Goal: Task Accomplishment & Management: Complete application form

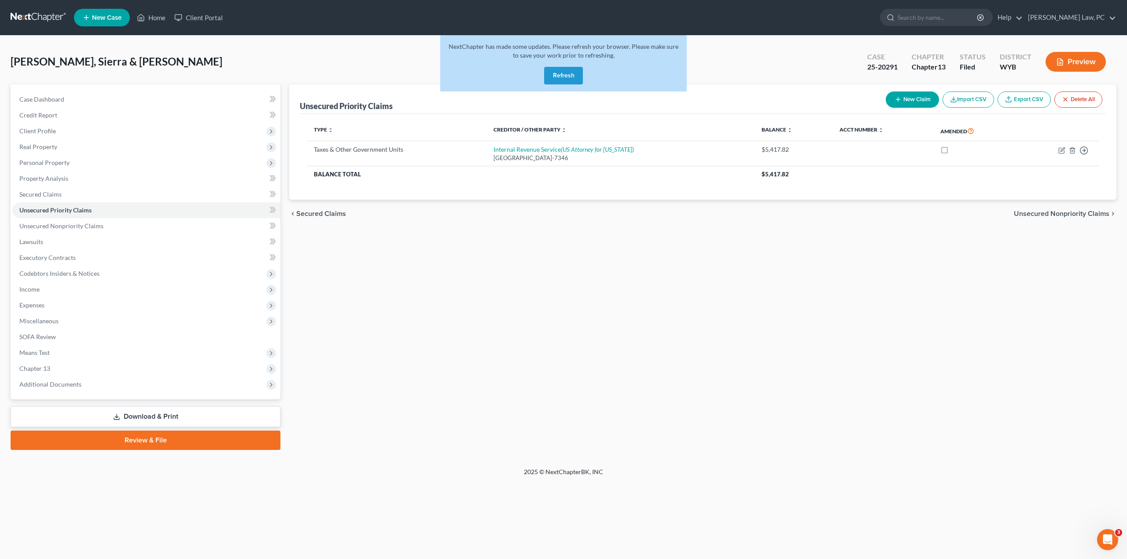
click at [571, 74] on button "Refresh" at bounding box center [563, 76] width 39 height 18
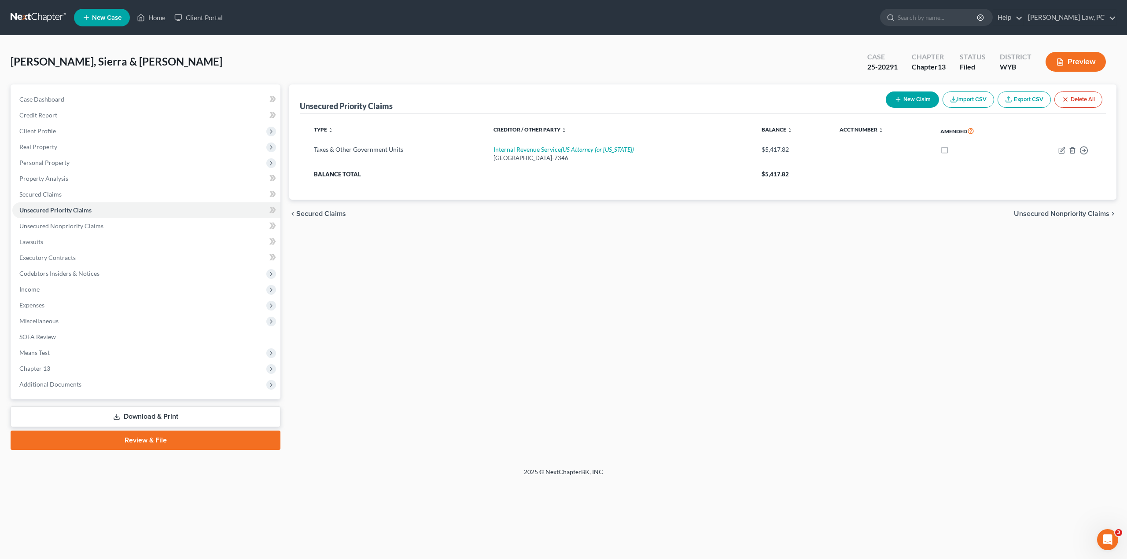
click at [40, 19] on link at bounding box center [39, 18] width 56 height 16
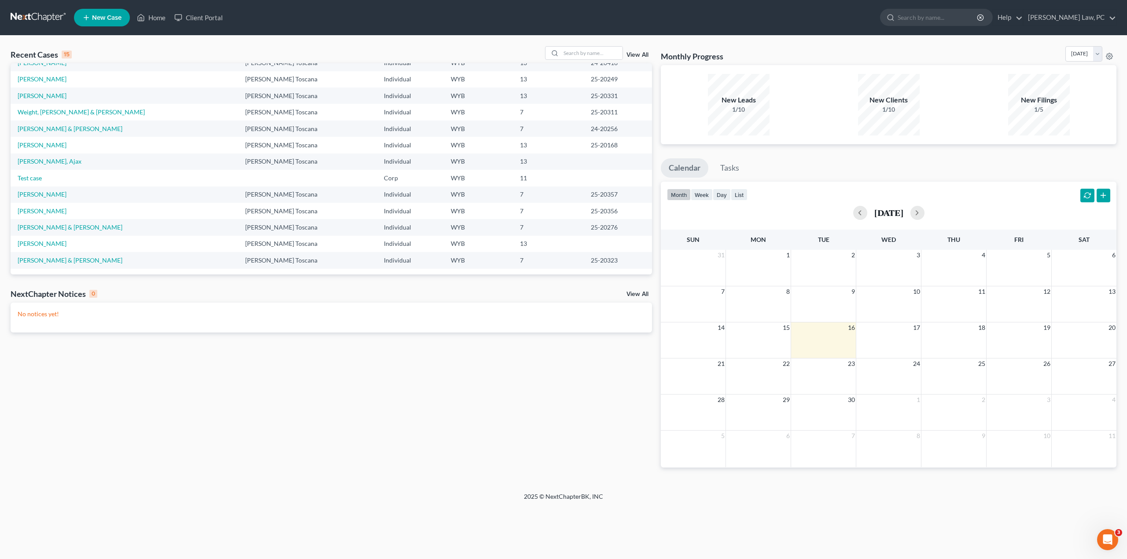
scroll to position [60, 0]
click at [572, 49] on input "search" at bounding box center [592, 53] width 62 height 13
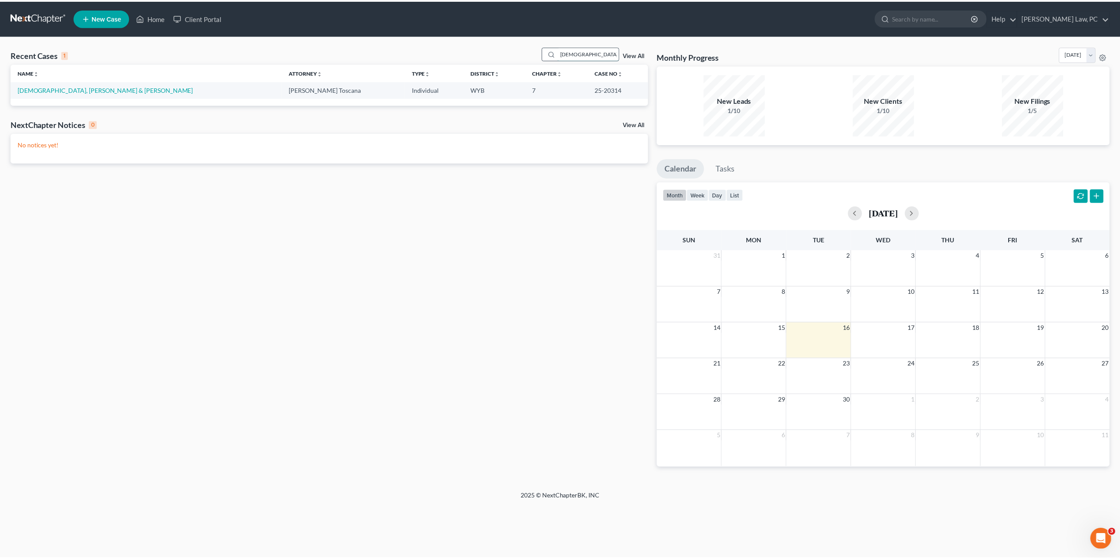
scroll to position [0, 0]
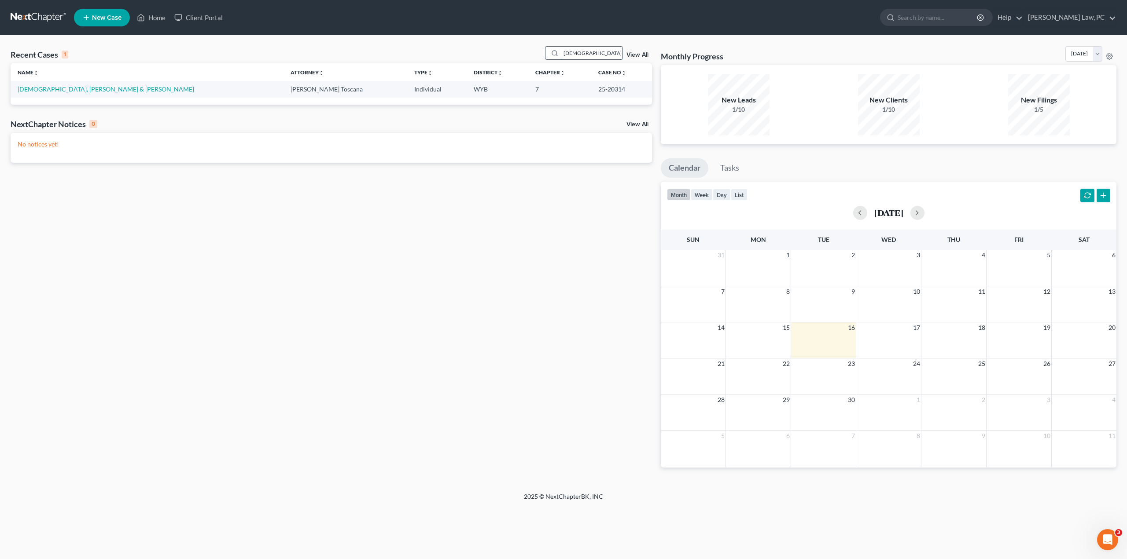
type input "churches"
click at [91, 89] on link "[DEMOGRAPHIC_DATA], [PERSON_NAME] & [PERSON_NAME]" at bounding box center [106, 88] width 176 height 7
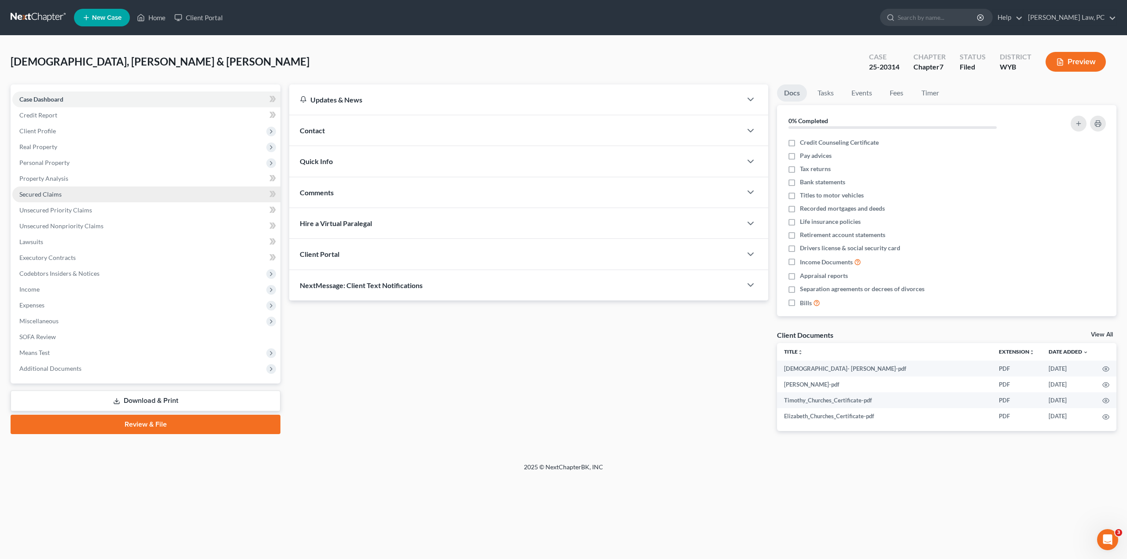
click at [44, 196] on span "Secured Claims" at bounding box center [40, 194] width 42 height 7
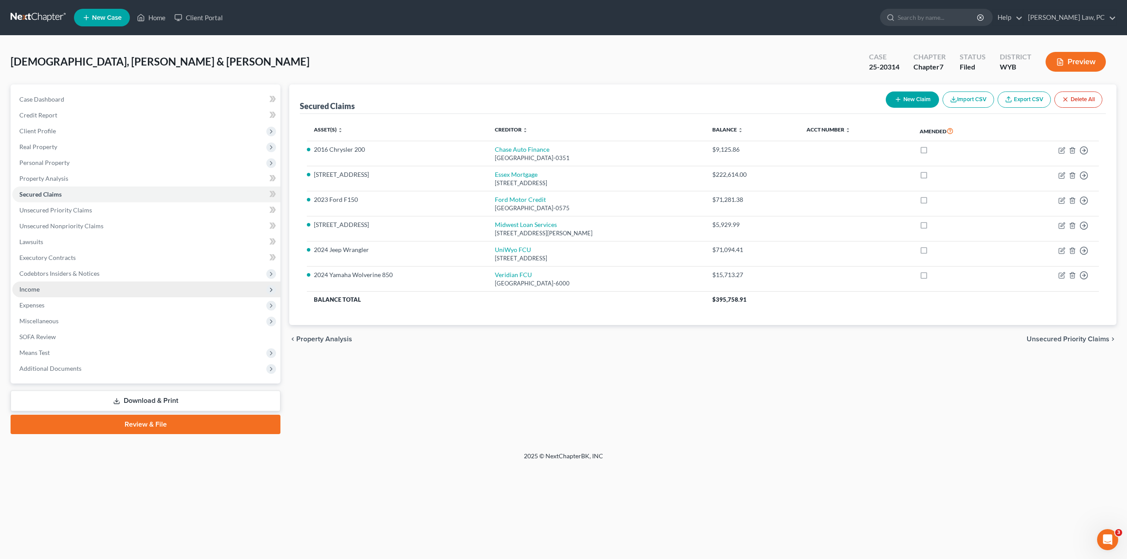
click at [38, 290] on span "Income" at bounding box center [29, 289] width 20 height 7
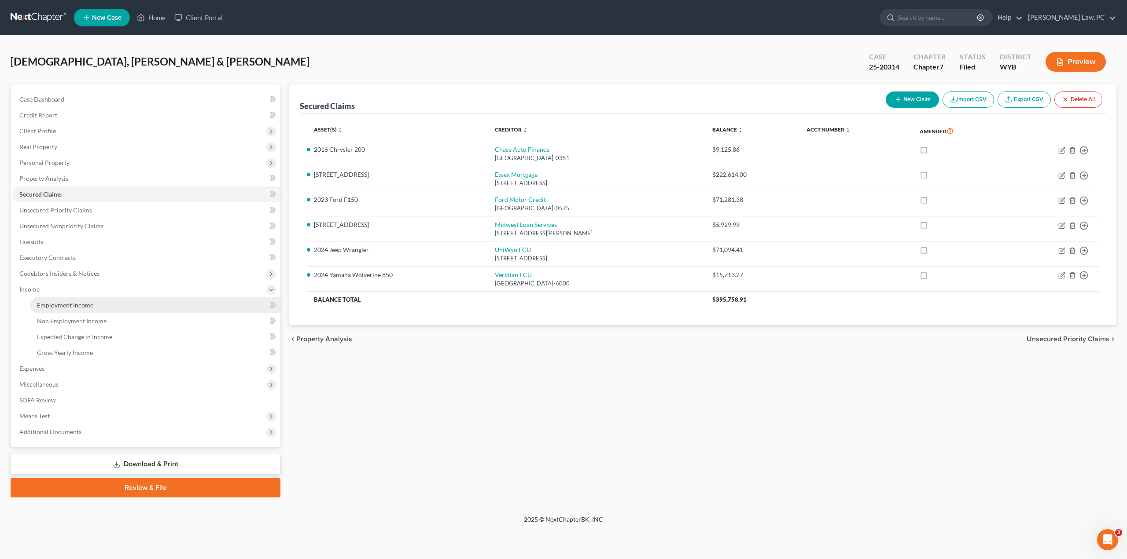
click at [57, 307] on span "Employment Income" at bounding box center [65, 304] width 56 height 7
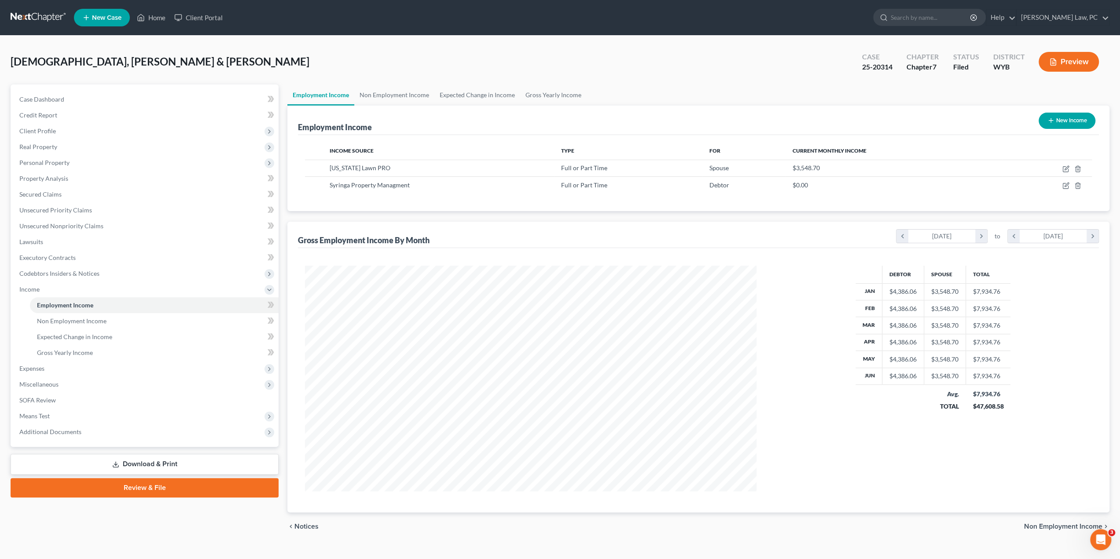
scroll to position [225, 469]
click at [77, 321] on span "Non Employment Income" at bounding box center [72, 320] width 70 height 7
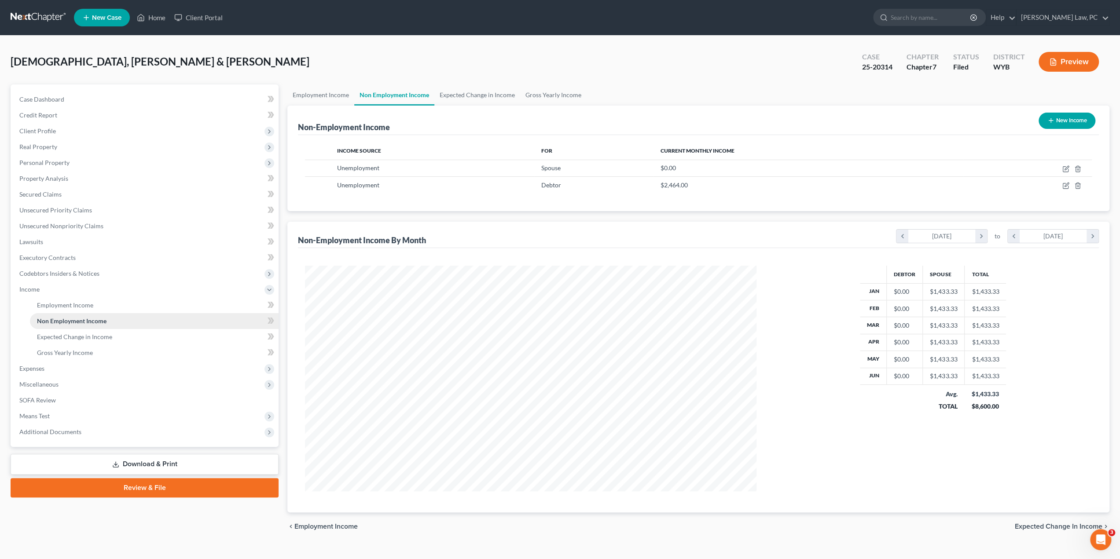
scroll to position [225, 469]
click at [66, 302] on span "Employment Income" at bounding box center [65, 304] width 56 height 7
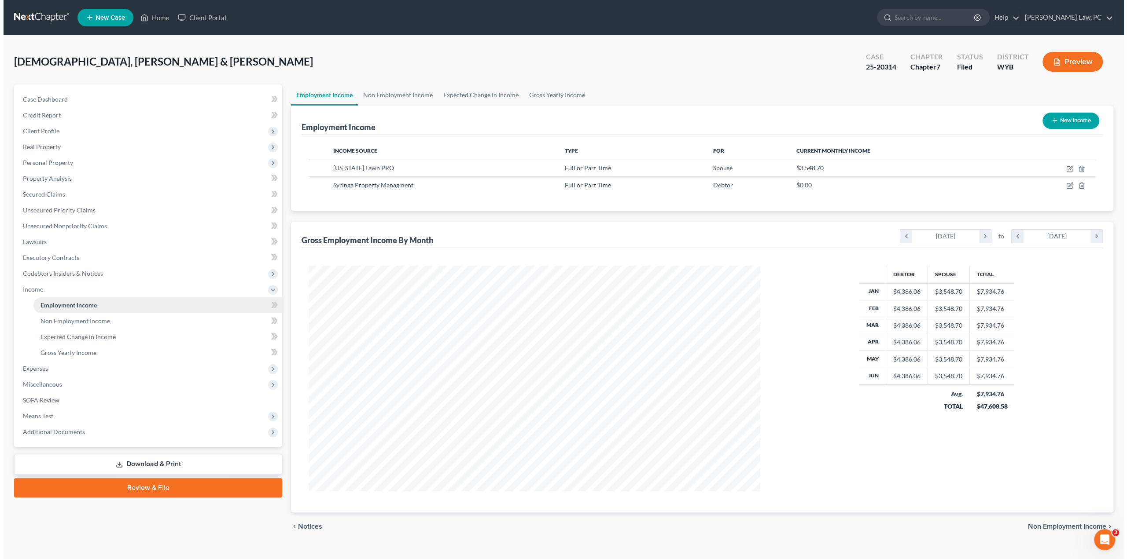
scroll to position [225, 469]
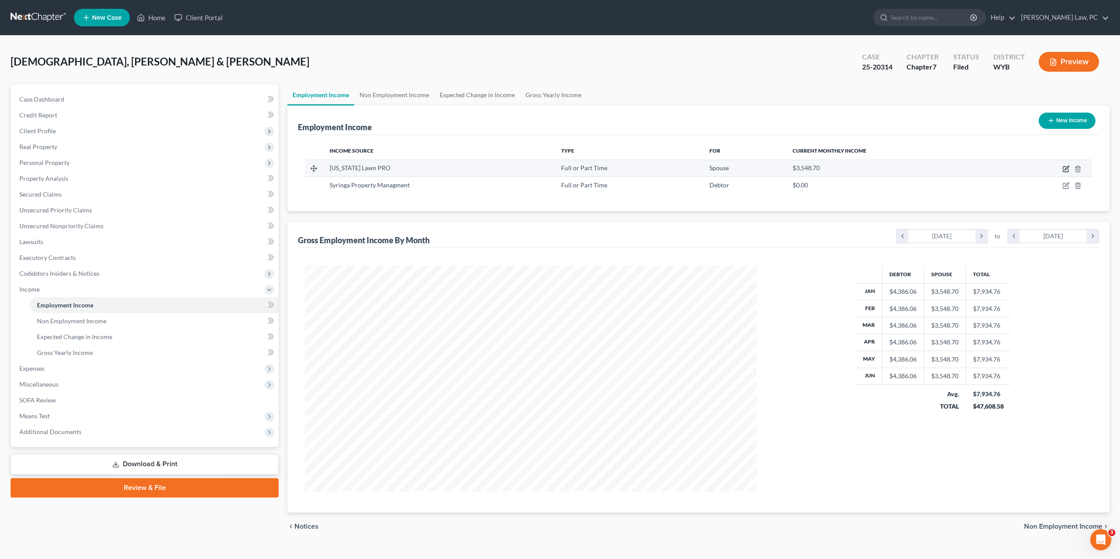
click at [1066, 170] on icon "button" at bounding box center [1065, 168] width 7 height 7
select select "0"
select select "53"
select select "2"
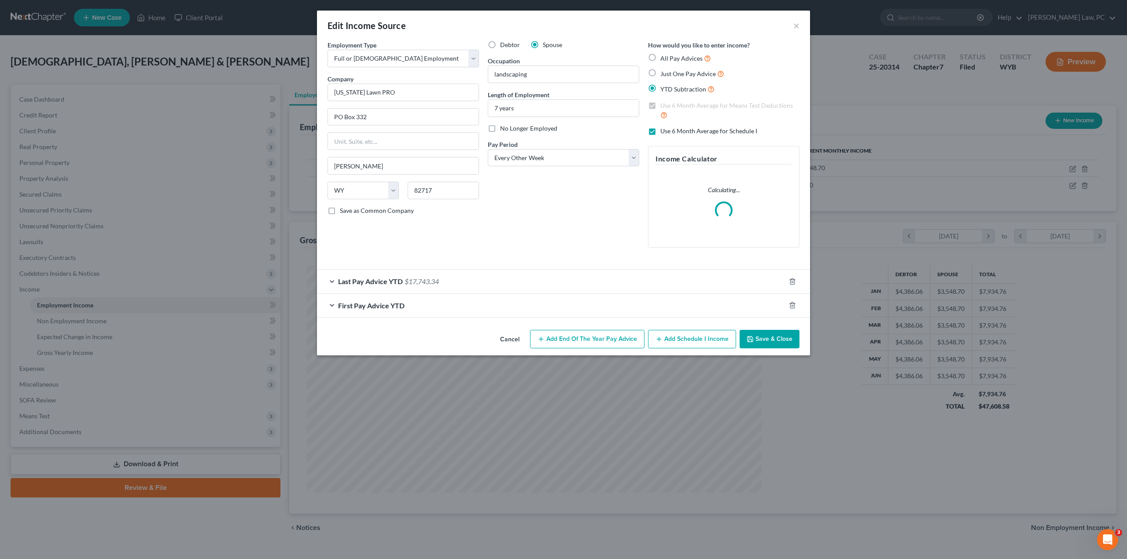
scroll to position [227, 472]
click at [393, 285] on span "Last Pay Advice YTD" at bounding box center [370, 281] width 65 height 8
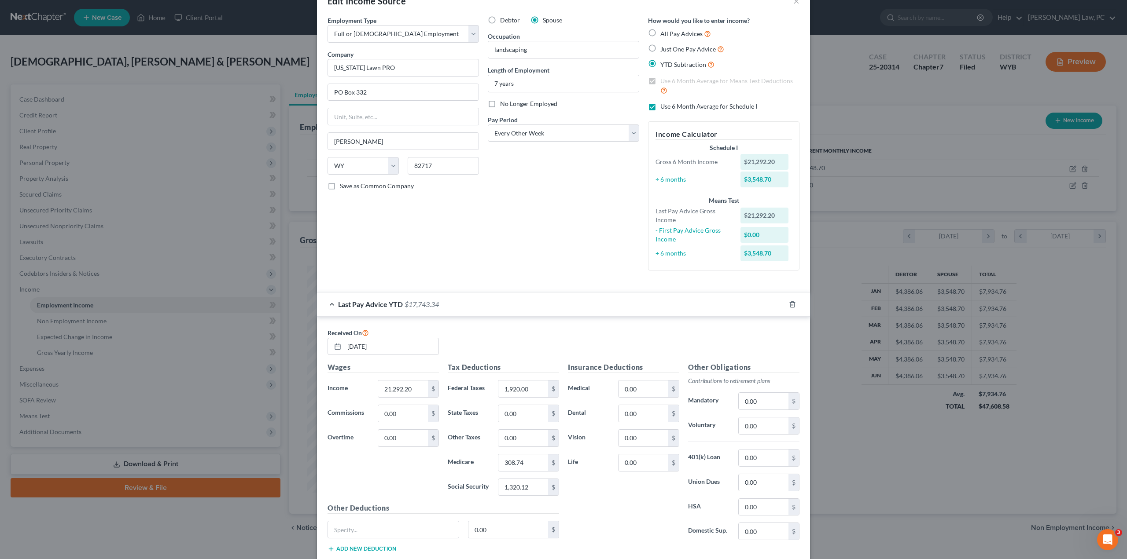
scroll to position [101, 0]
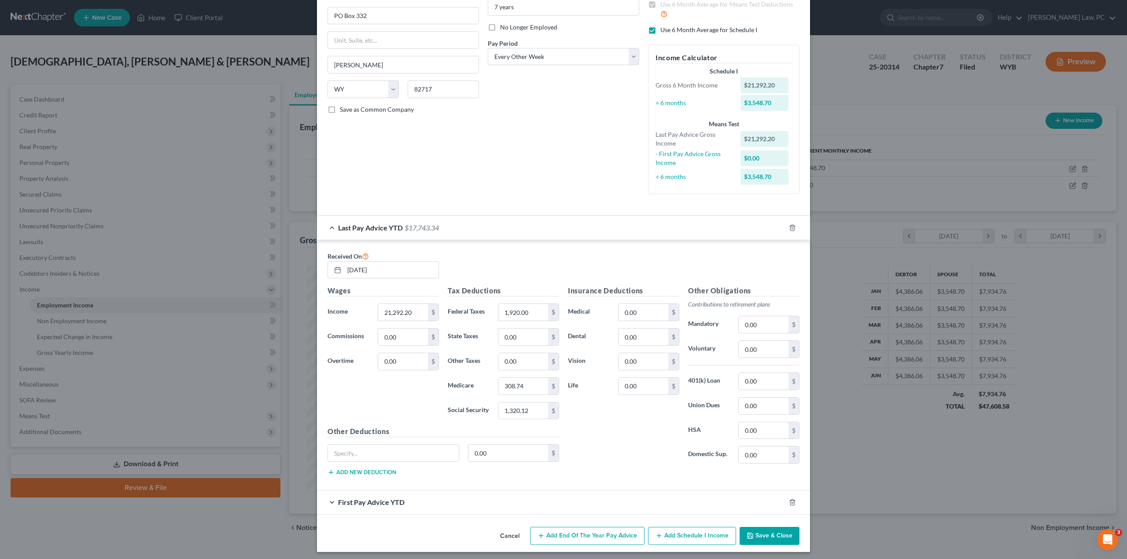
click at [359, 499] on span "First Pay Advice YTD" at bounding box center [371, 502] width 66 height 8
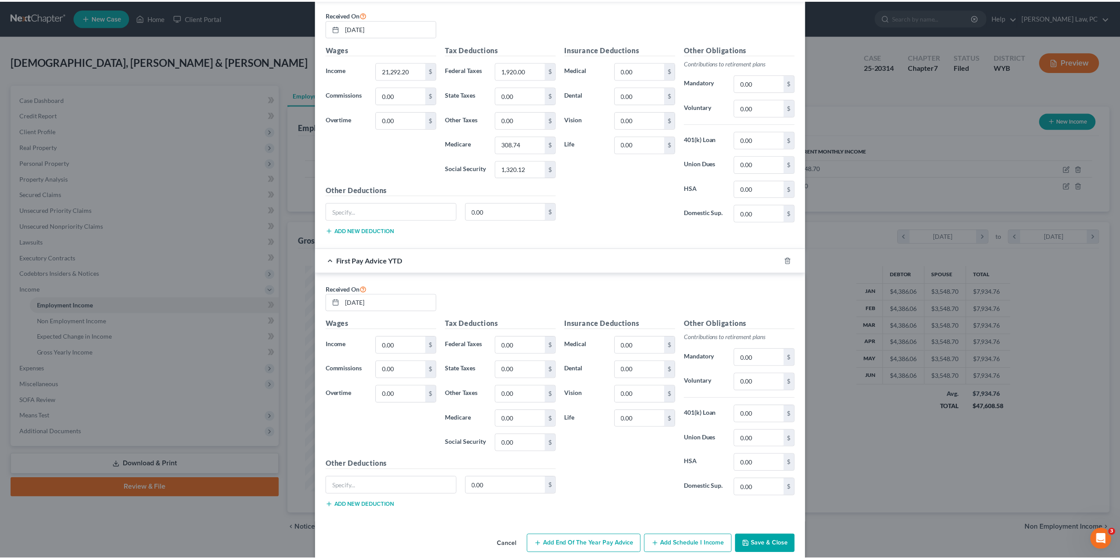
scroll to position [349, 0]
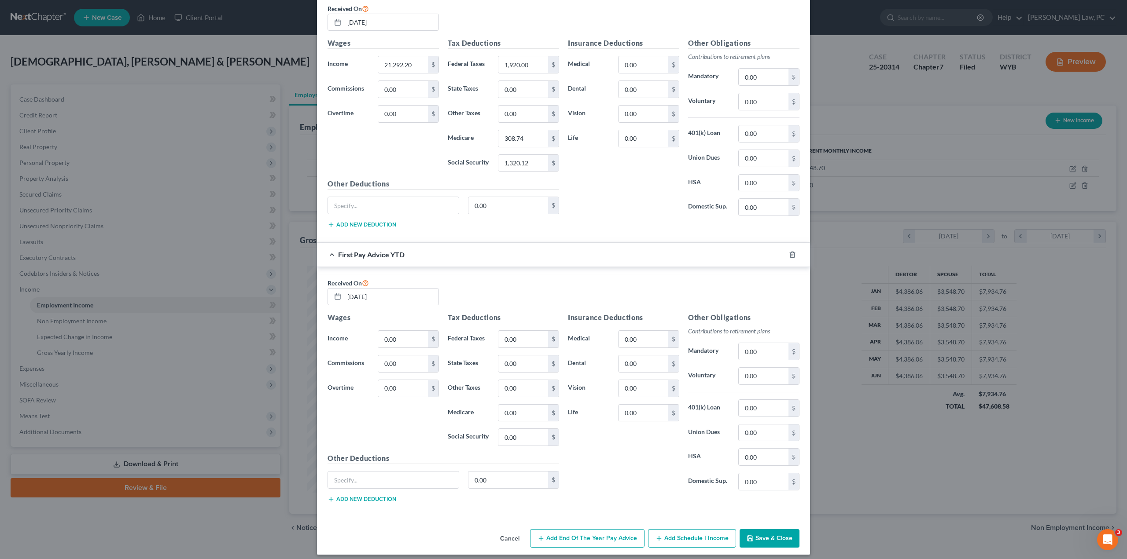
click at [505, 536] on button "Cancel" at bounding box center [509, 539] width 33 height 18
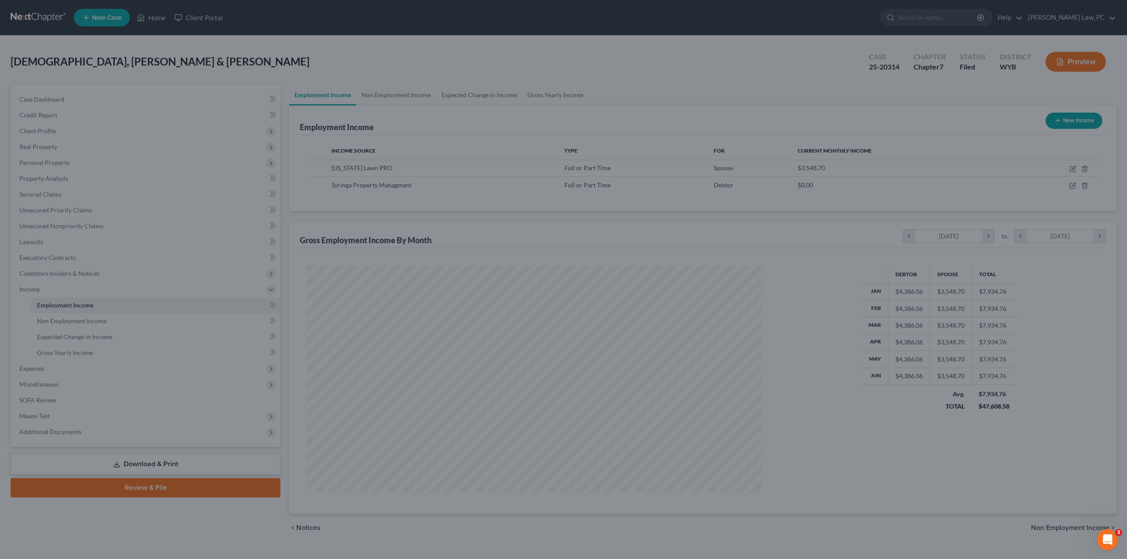
scroll to position [439909, 439666]
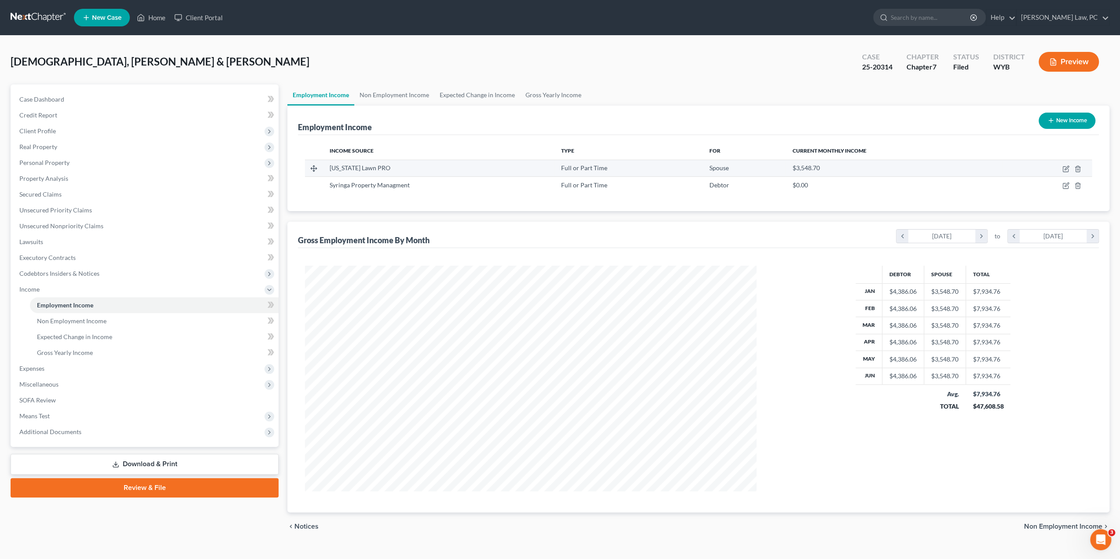
click at [686, 168] on div "Full or Part Time" at bounding box center [628, 168] width 134 height 9
click at [809, 173] on td "$3,548.70" at bounding box center [894, 168] width 217 height 17
click at [1066, 169] on icon "button" at bounding box center [1065, 168] width 7 height 7
select select "0"
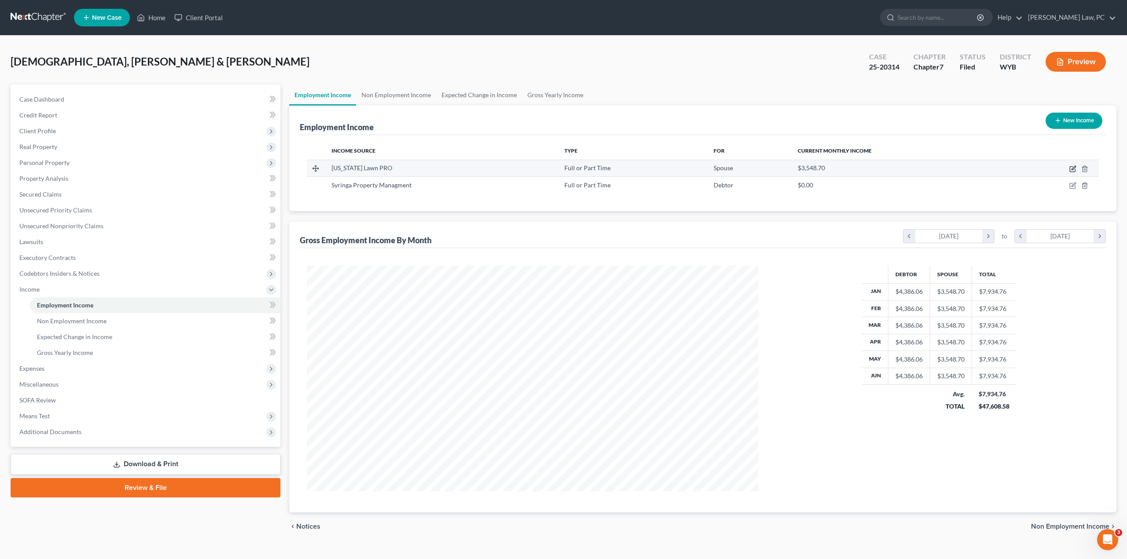
select select "53"
select select "2"
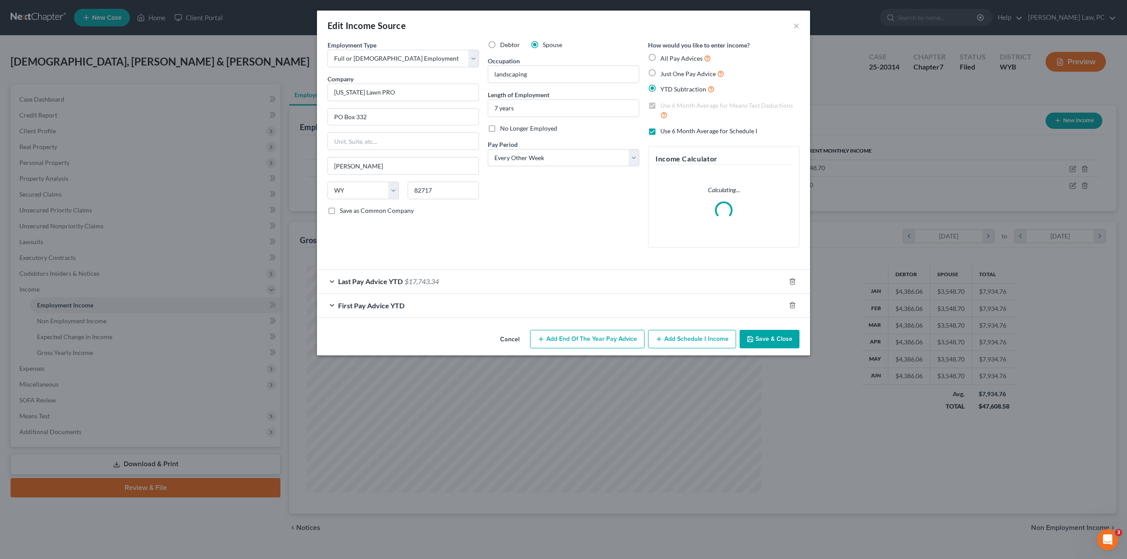
click at [513, 340] on button "Cancel" at bounding box center [509, 340] width 33 height 18
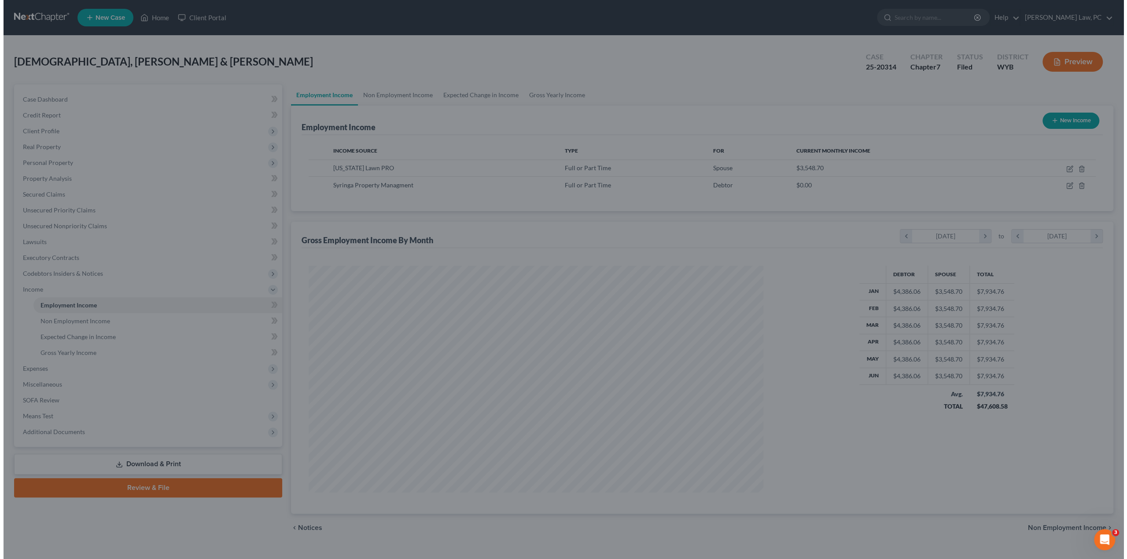
scroll to position [439909, 439666]
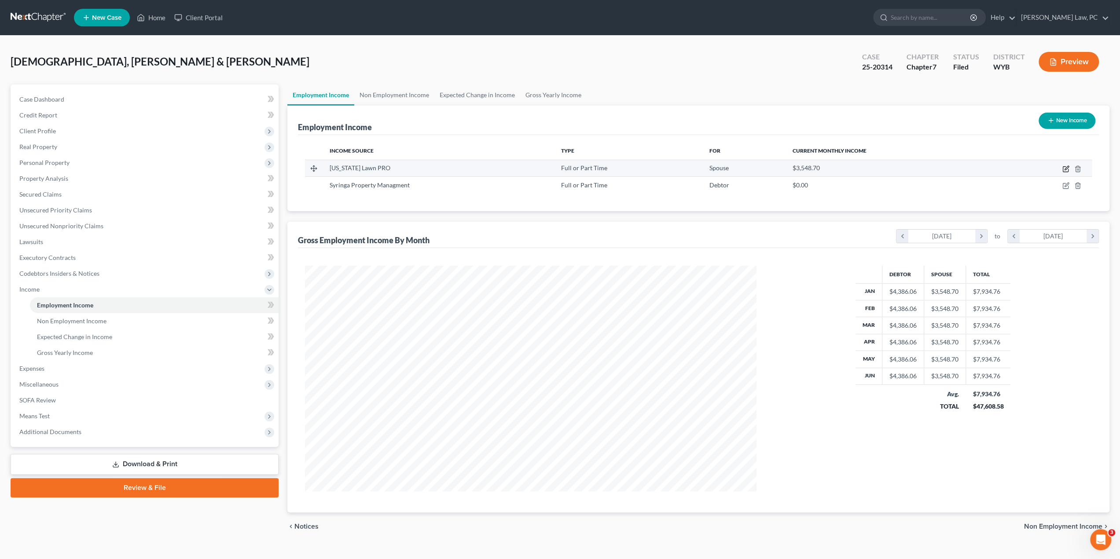
click at [1067, 166] on icon "button" at bounding box center [1065, 168] width 7 height 7
select select "0"
select select "53"
select select "2"
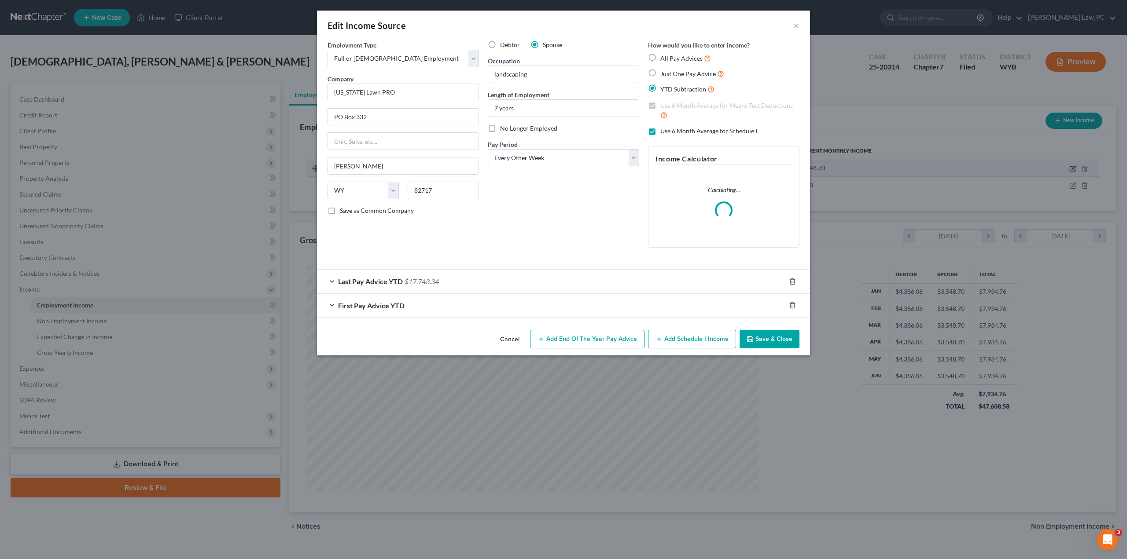
scroll to position [227, 472]
click at [420, 286] on div "Last Pay Advice YTD $17,743.34" at bounding box center [551, 281] width 468 height 23
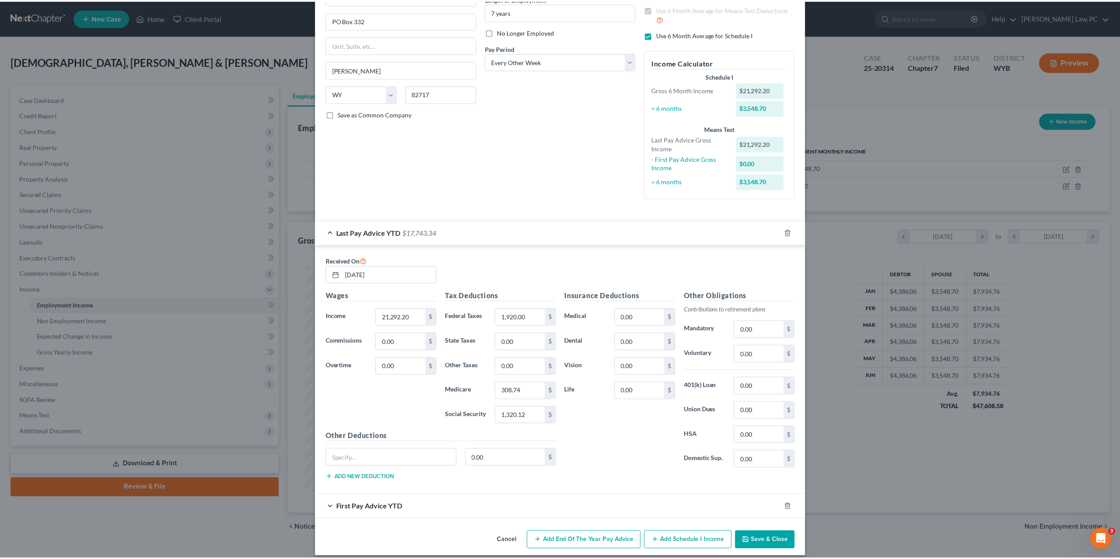
scroll to position [101, 0]
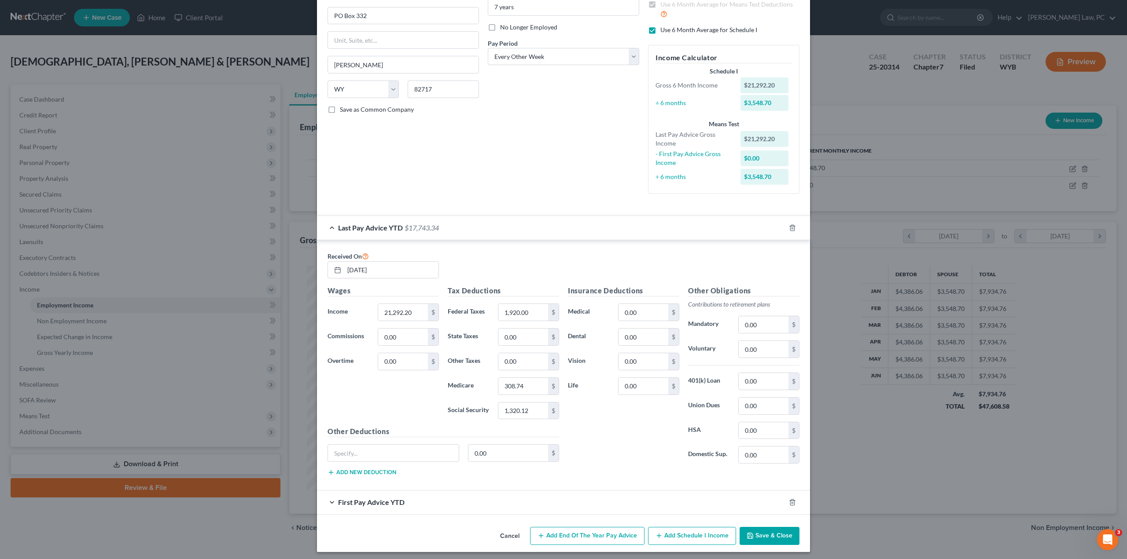
click at [507, 534] on button "Cancel" at bounding box center [509, 537] width 33 height 18
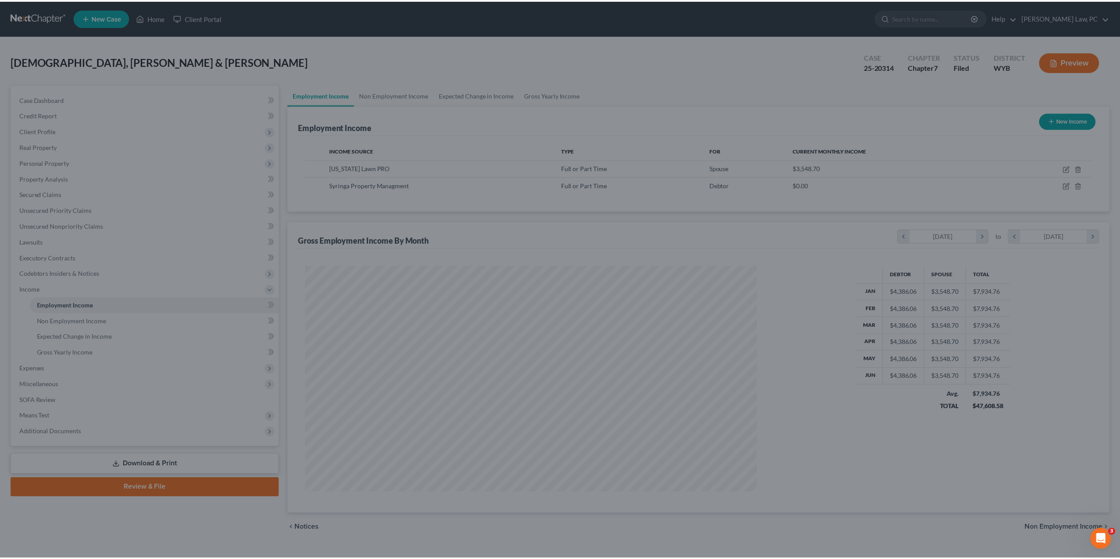
scroll to position [439909, 439666]
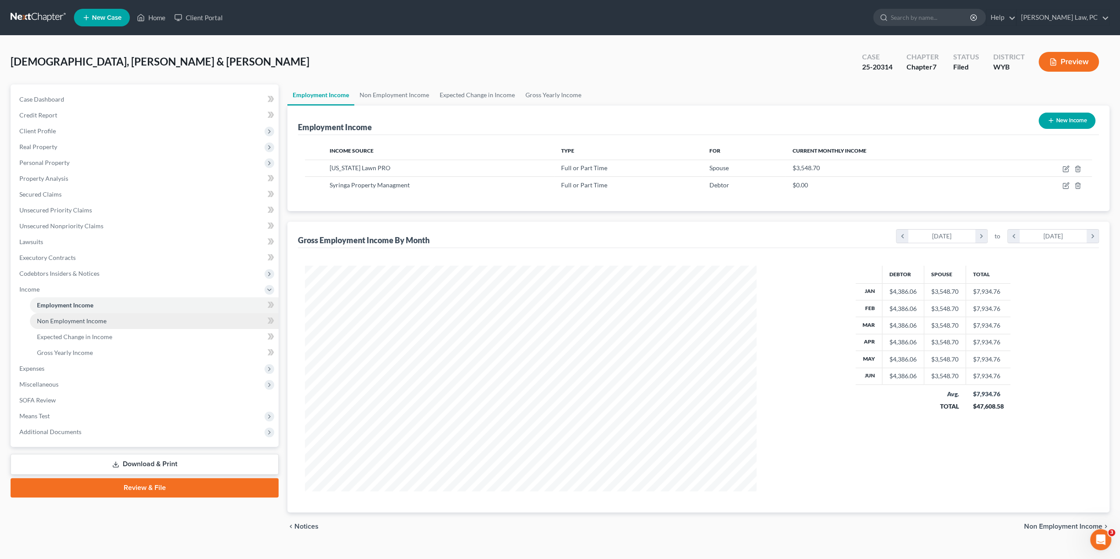
click at [59, 323] on span "Non Employment Income" at bounding box center [72, 320] width 70 height 7
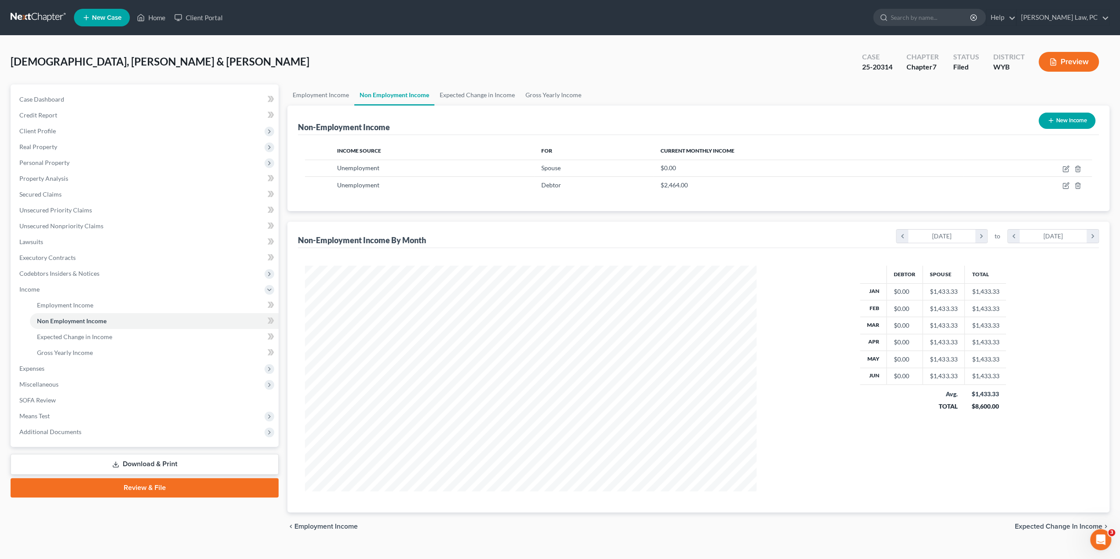
click at [44, 17] on link at bounding box center [39, 18] width 56 height 16
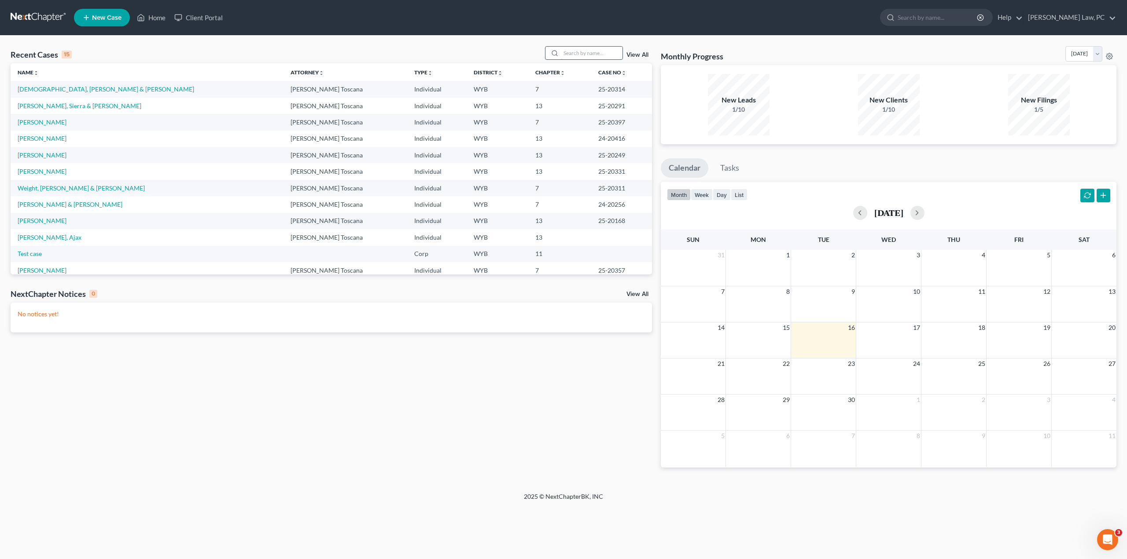
click at [587, 53] on input "search" at bounding box center [592, 53] width 62 height 13
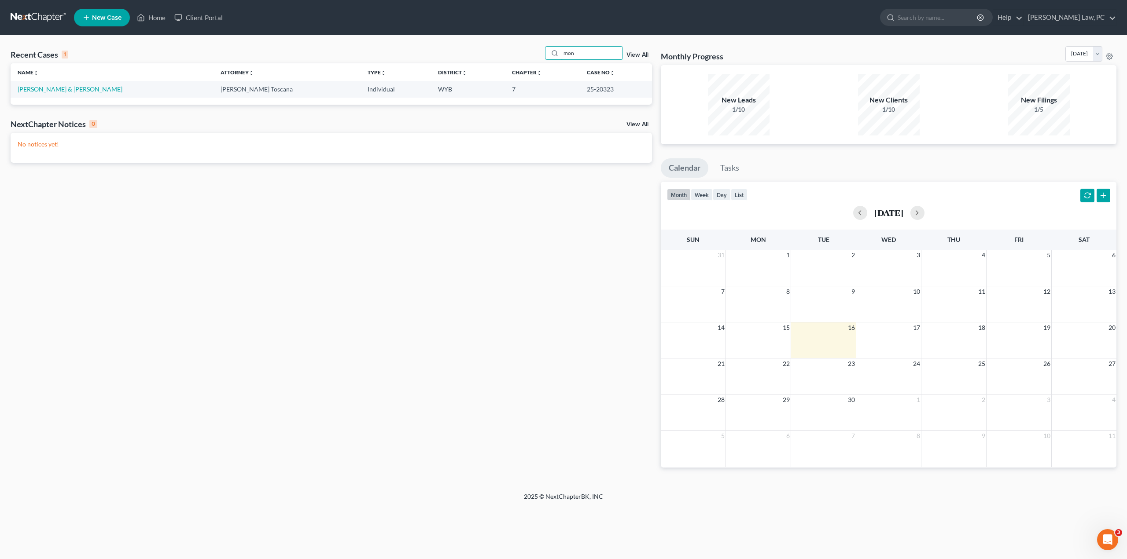
type input "mon"
click at [57, 85] on td "[PERSON_NAME] & [PERSON_NAME]" at bounding box center [112, 89] width 203 height 16
click at [58, 88] on link "[PERSON_NAME] & [PERSON_NAME]" at bounding box center [70, 88] width 105 height 7
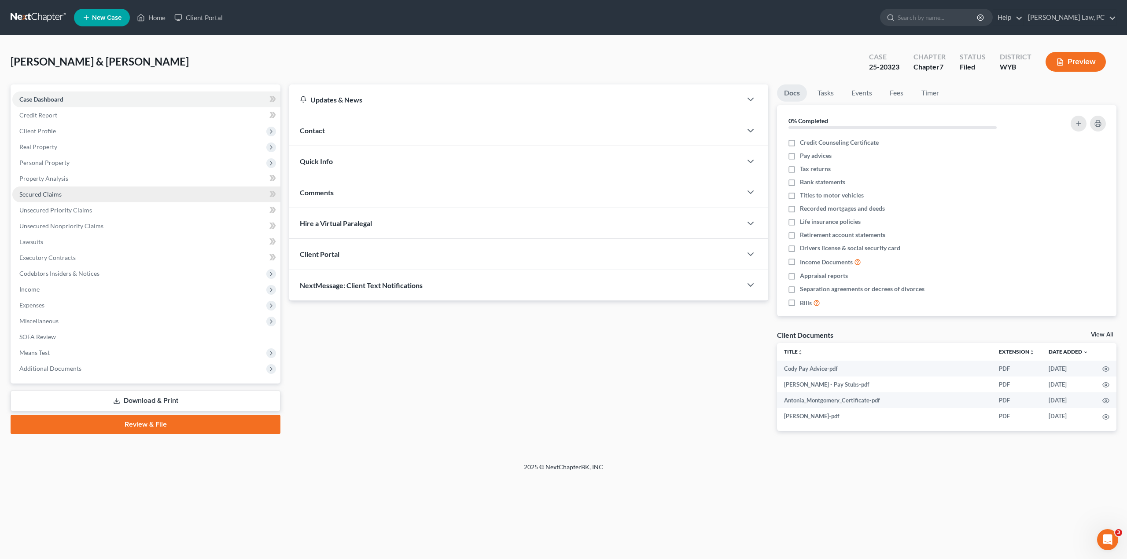
click at [41, 193] on span "Secured Claims" at bounding box center [40, 194] width 42 height 7
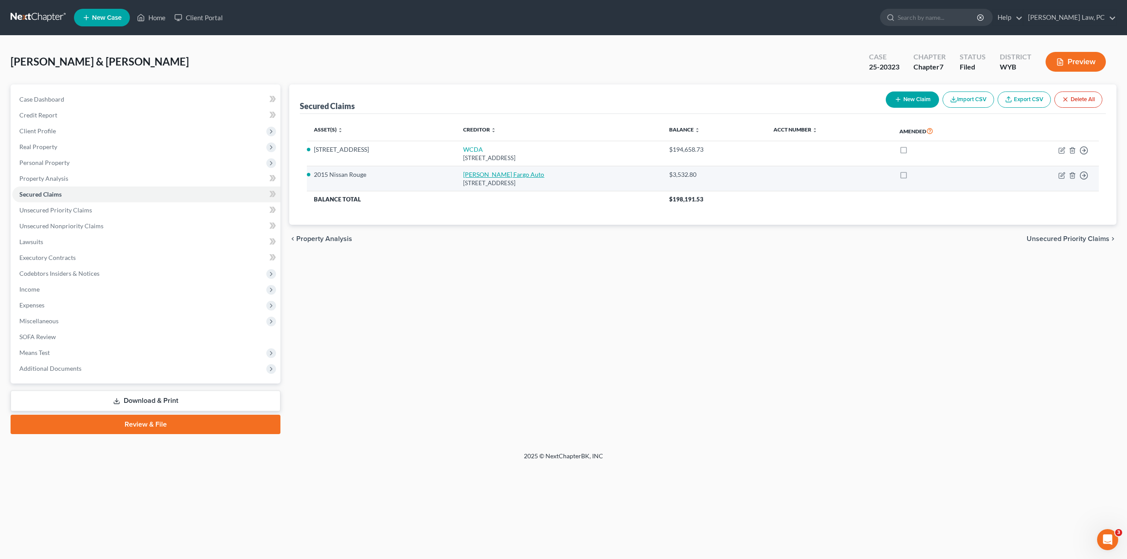
click at [477, 175] on link "Wells Fargo Auto" at bounding box center [503, 174] width 81 height 7
select select "43"
select select "2"
select select "0"
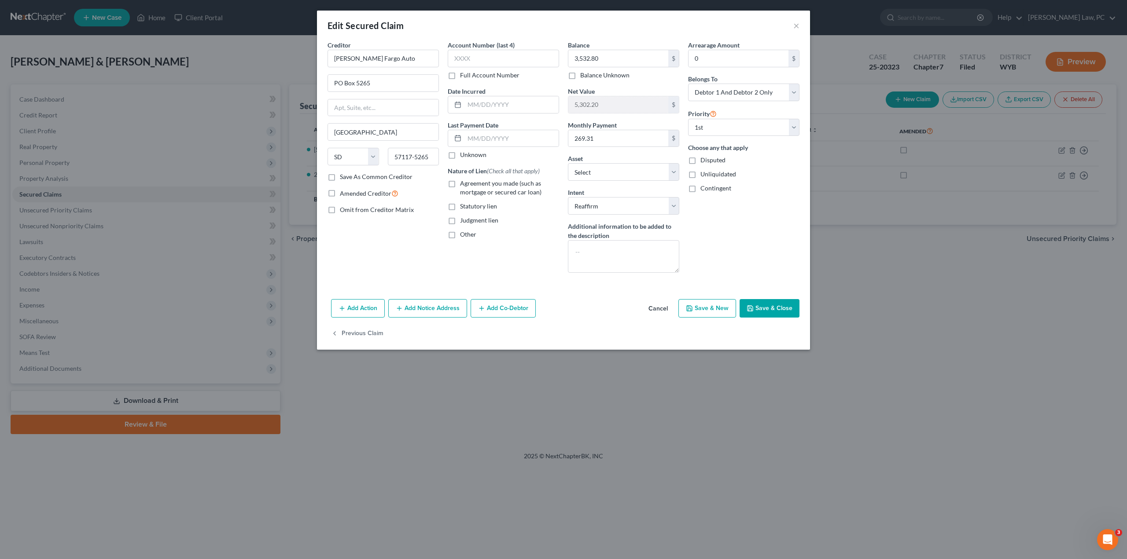
click at [661, 308] on button "Cancel" at bounding box center [657, 309] width 33 height 18
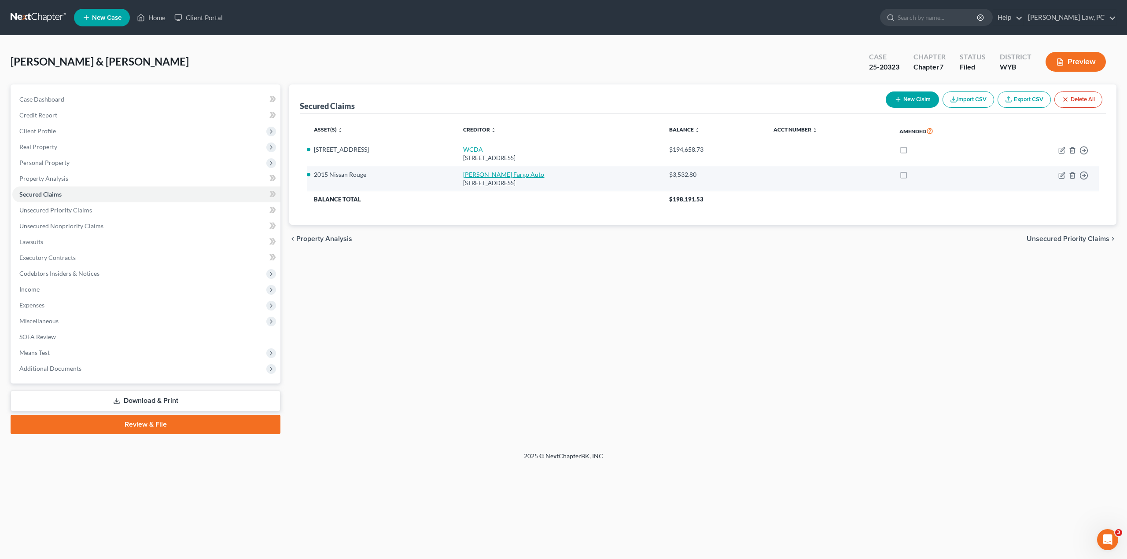
click at [463, 174] on link "Wells Fargo Auto" at bounding box center [503, 174] width 81 height 7
select select "43"
select select "13"
select select "2"
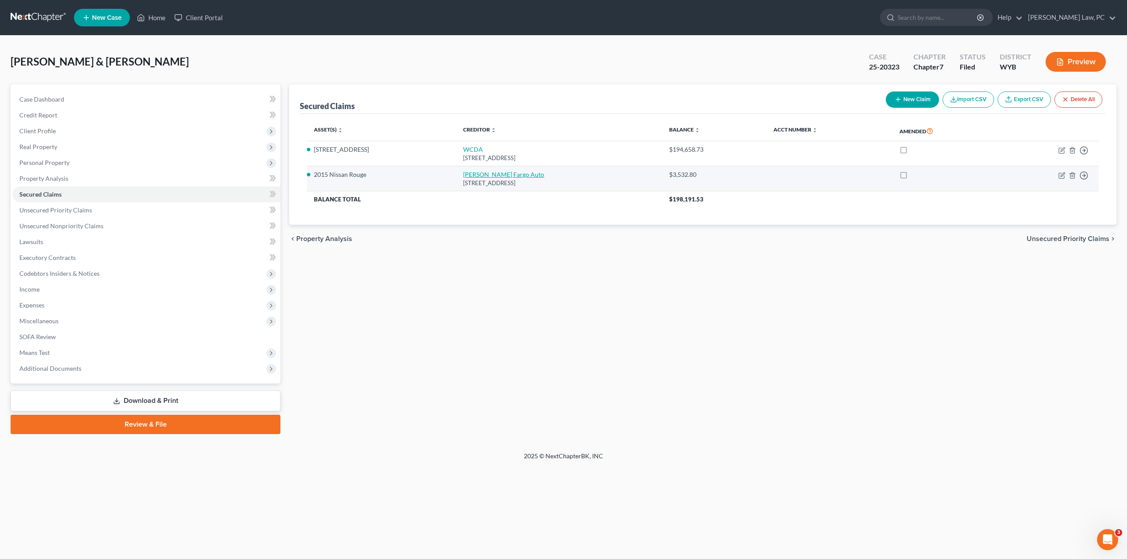
select select "0"
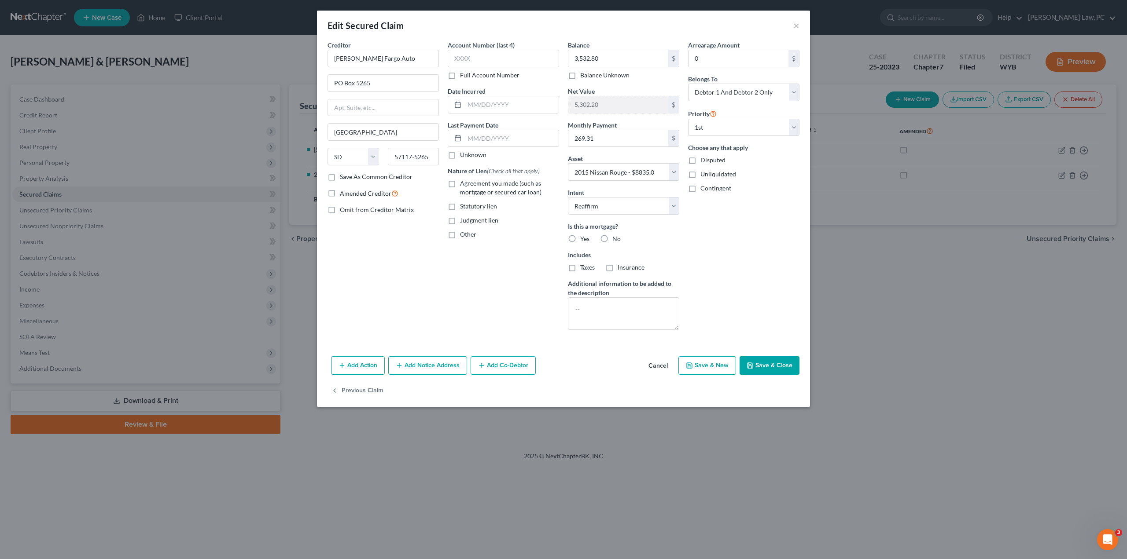
click at [659, 369] on button "Cancel" at bounding box center [657, 366] width 33 height 18
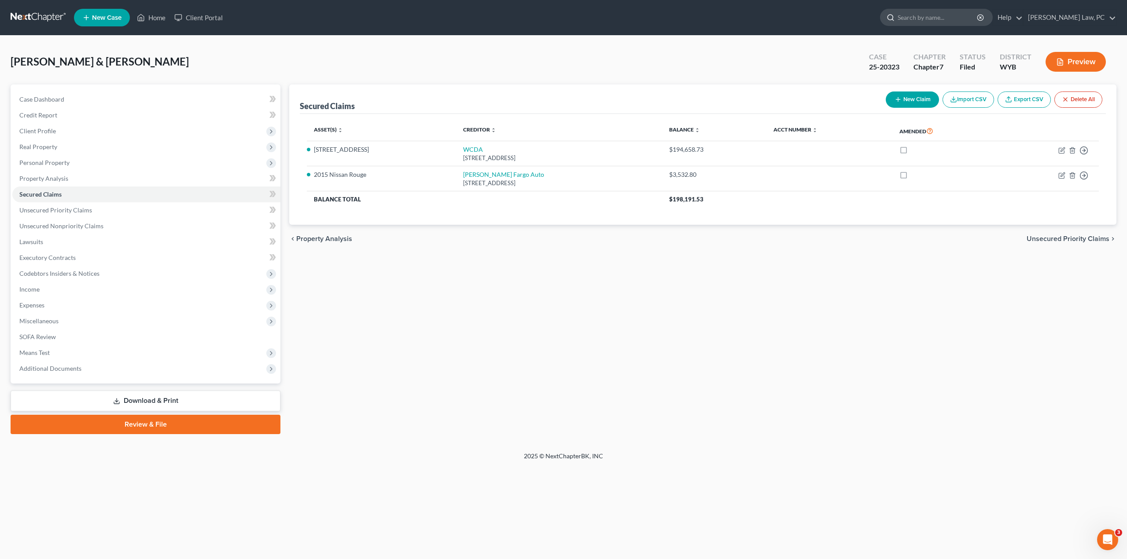
click at [942, 18] on input "search" at bounding box center [937, 17] width 81 height 16
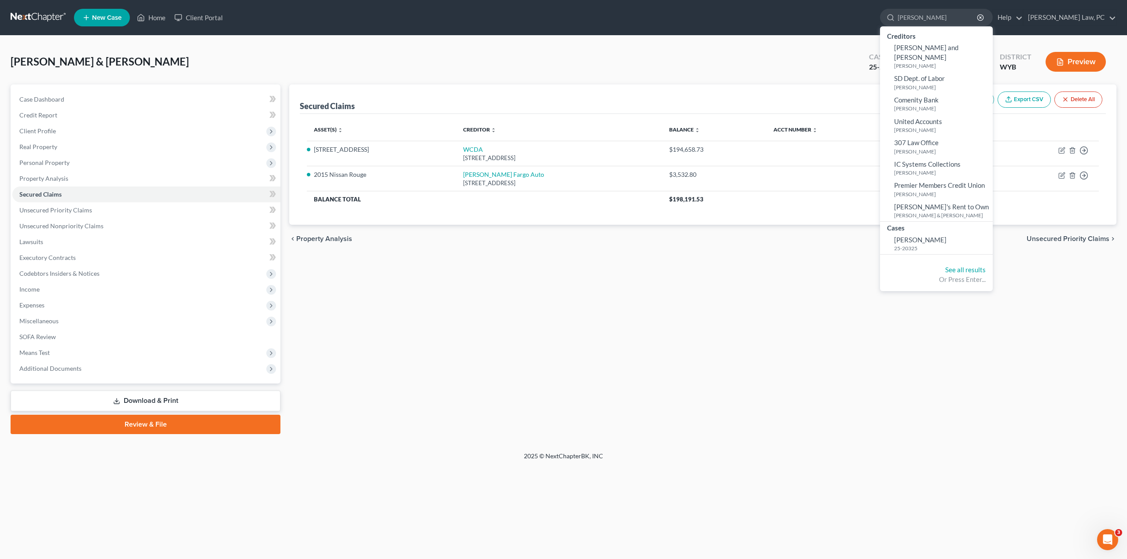
type input "[PERSON_NAME]"
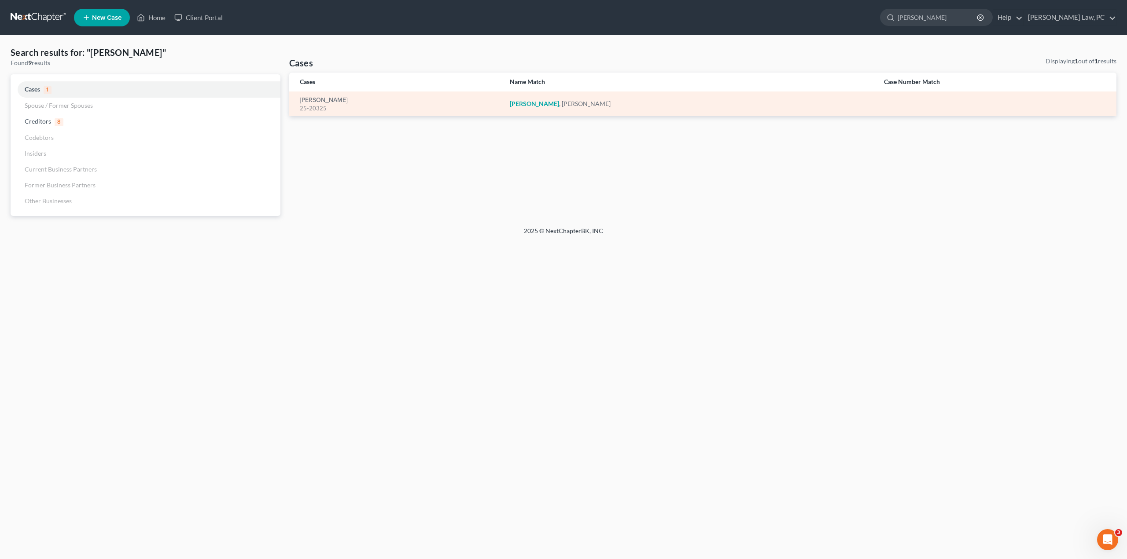
click at [559, 104] on em "Owens" at bounding box center [534, 103] width 49 height 7
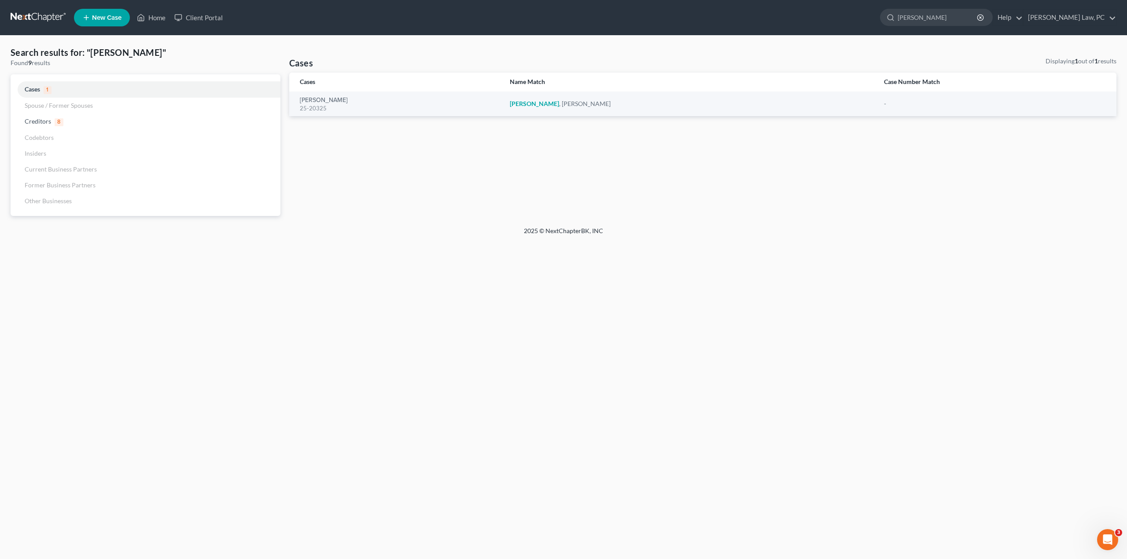
click at [41, 20] on link at bounding box center [39, 18] width 56 height 16
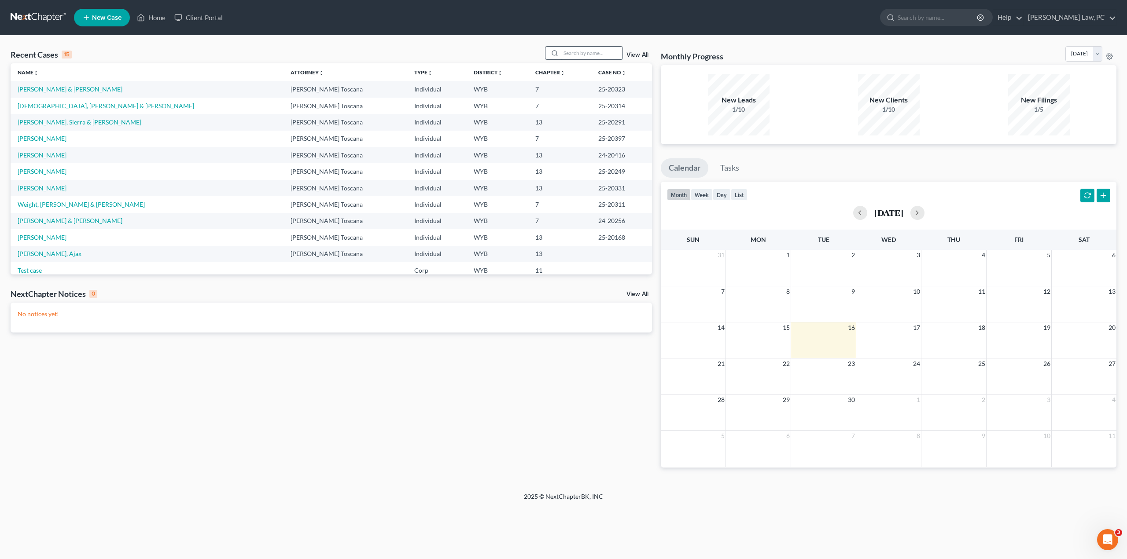
click at [570, 55] on input "search" at bounding box center [592, 53] width 62 height 13
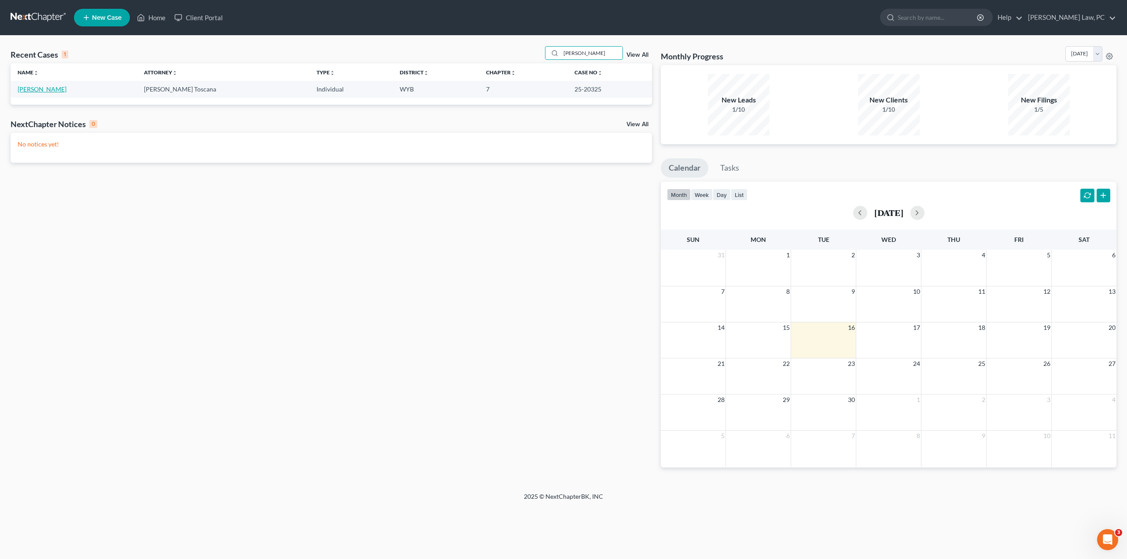
type input "[PERSON_NAME]"
click at [45, 87] on link "[PERSON_NAME]" at bounding box center [42, 88] width 49 height 7
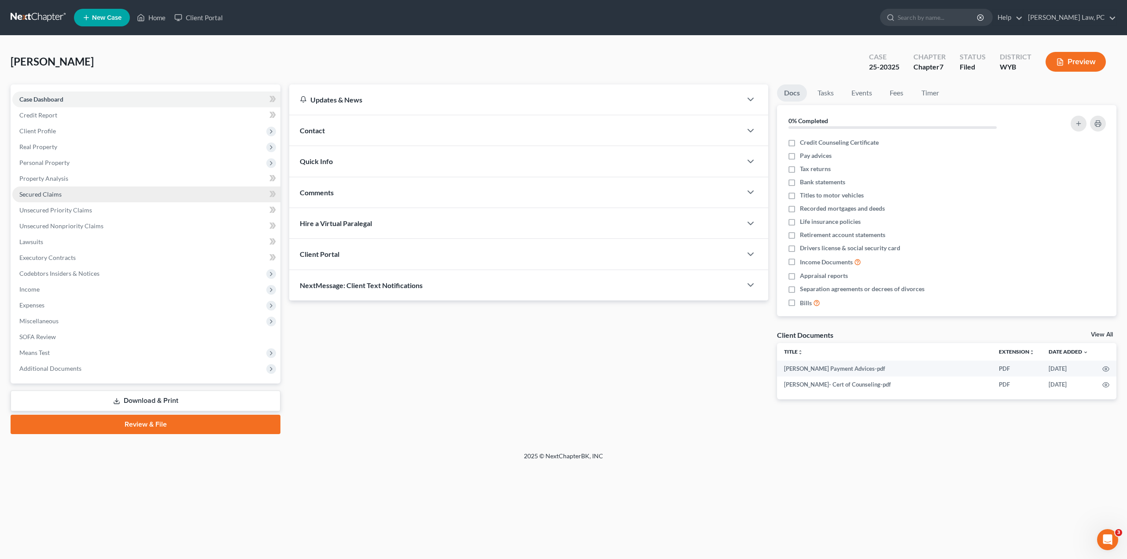
click at [48, 198] on link "Secured Claims" at bounding box center [146, 195] width 268 height 16
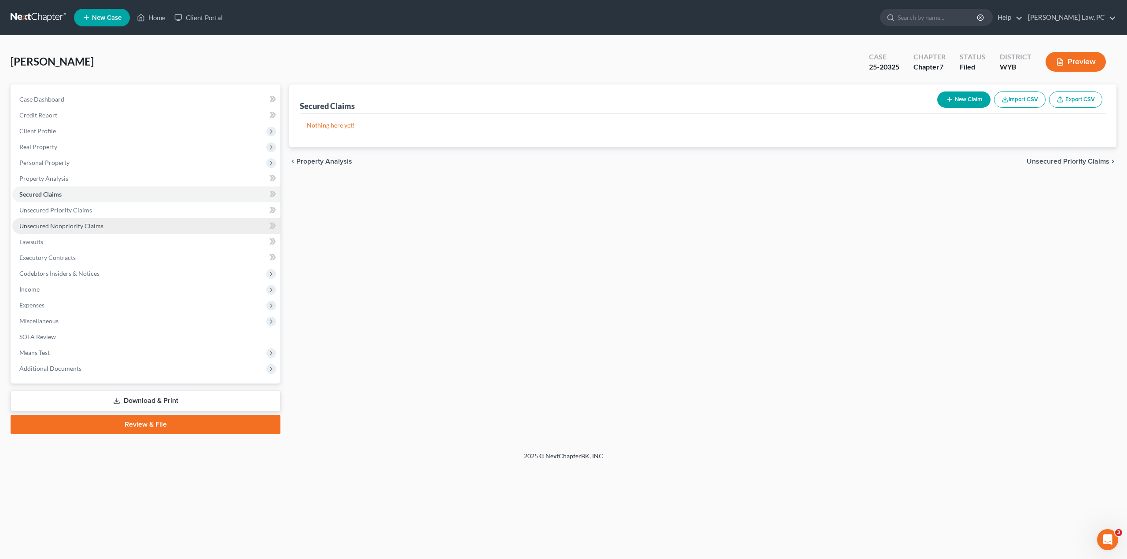
click at [51, 228] on span "Unsecured Nonpriority Claims" at bounding box center [61, 225] width 84 height 7
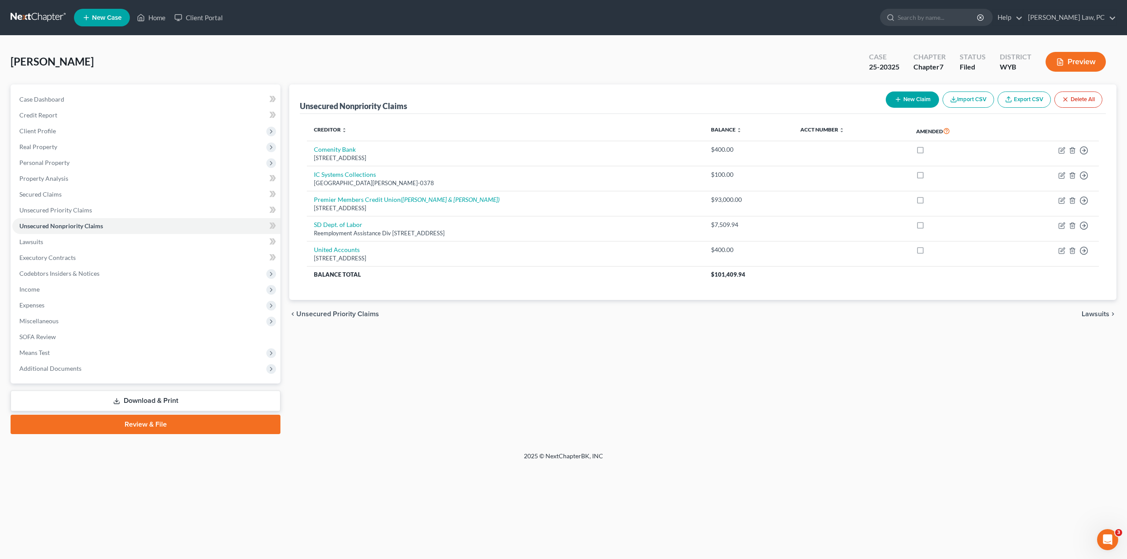
click at [498, 409] on div "Unsecured Nonpriority Claims New Claim Import CSV Export CSV Delete All Credito…" at bounding box center [703, 260] width 836 height 350
